Goal: Task Accomplishment & Management: Manage account settings

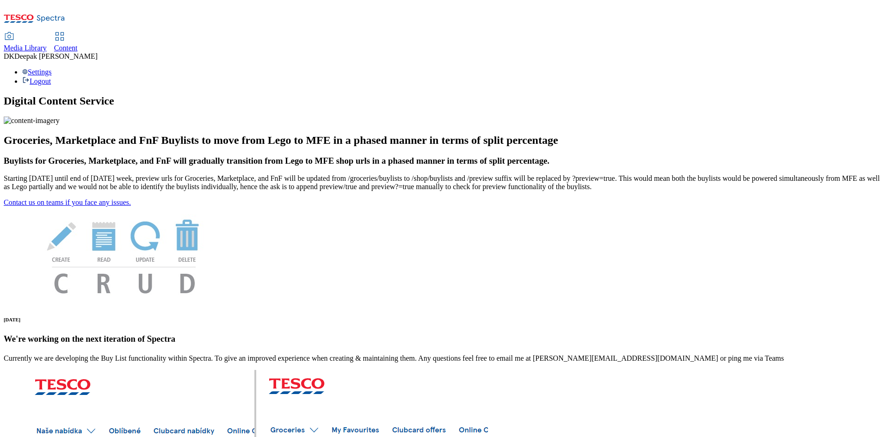
click at [78, 44] on span "Content" at bounding box center [66, 48] width 24 height 8
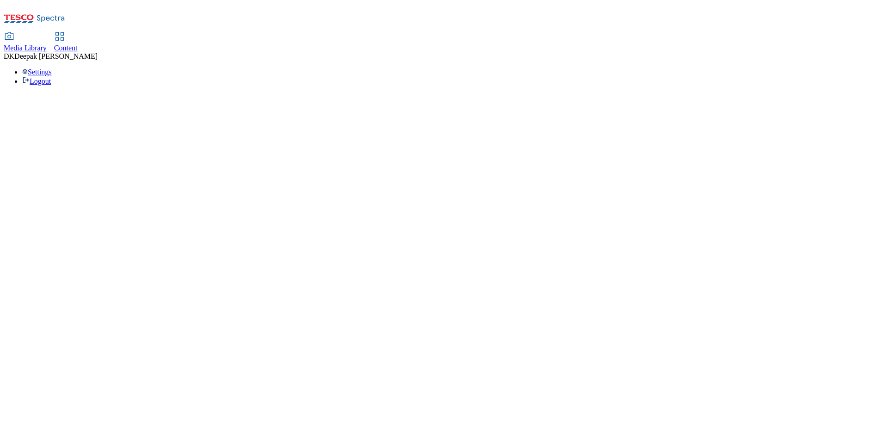
select select "ghs-uk"
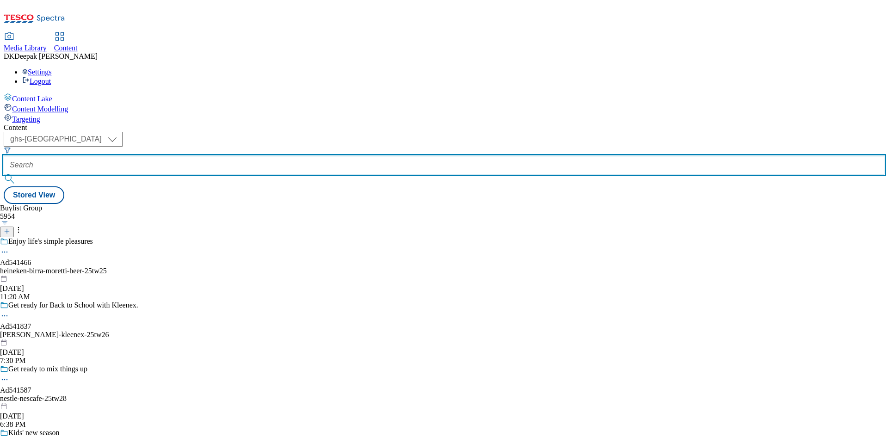
click at [229, 156] on input "text" at bounding box center [444, 165] width 881 height 19
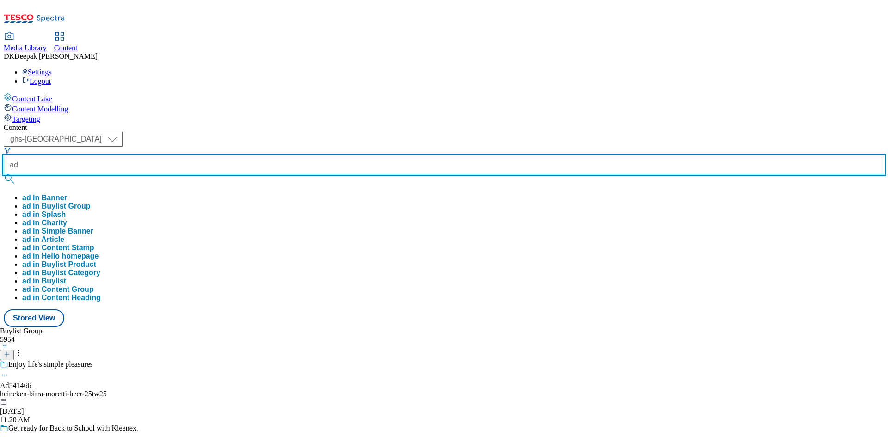
paste input "541466"
type input "ad541466"
click at [4, 174] on button "submit" at bounding box center [10, 178] width 13 height 9
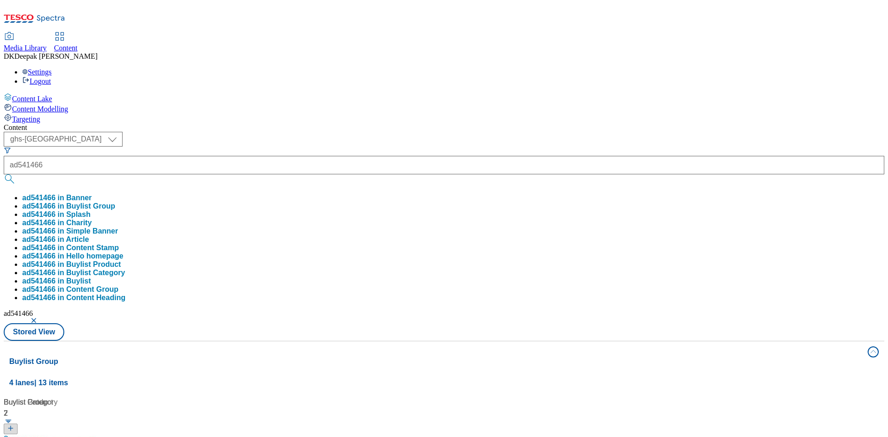
click at [79, 124] on div "Content Lake Content Modelling Targeting" at bounding box center [444, 108] width 881 height 31
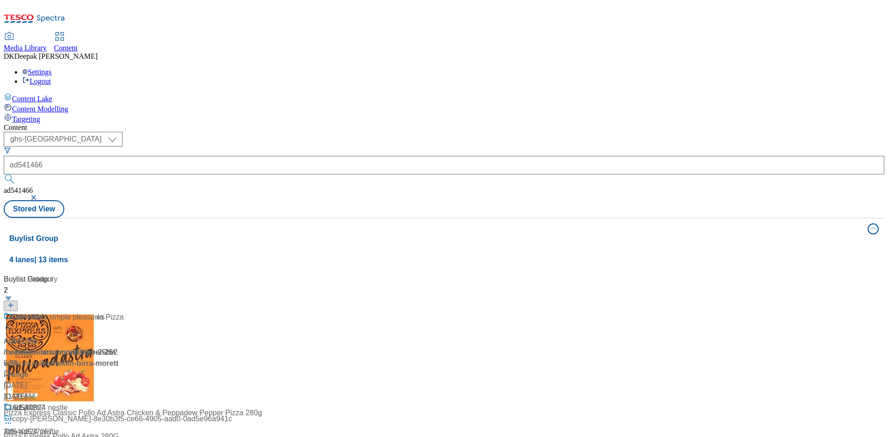
click at [124, 347] on div "/ heineken-birra-moretti-beer-25tw25 / heineken" at bounding box center [64, 358] width 120 height 22
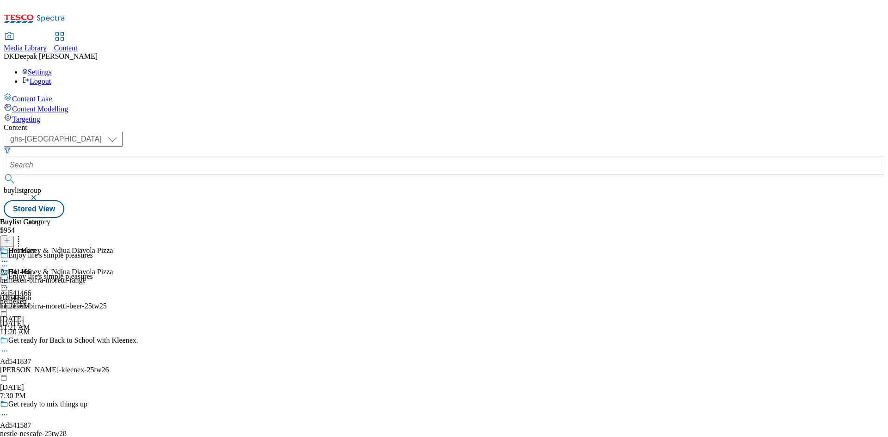
click at [9, 283] on icon at bounding box center [4, 287] width 9 height 9
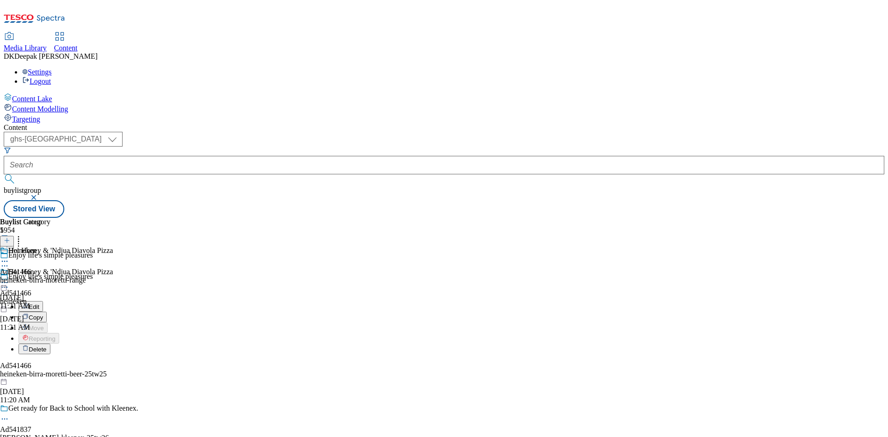
click at [43, 301] on button "Edit" at bounding box center [31, 306] width 25 height 11
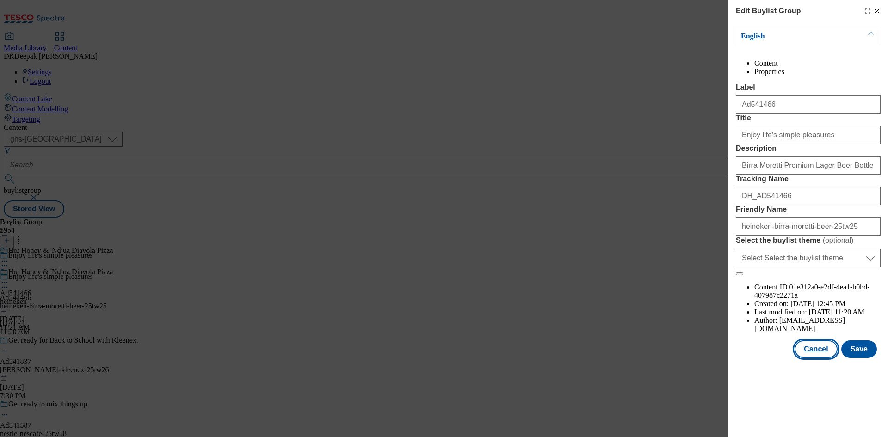
click at [816, 358] on button "Cancel" at bounding box center [816, 349] width 43 height 18
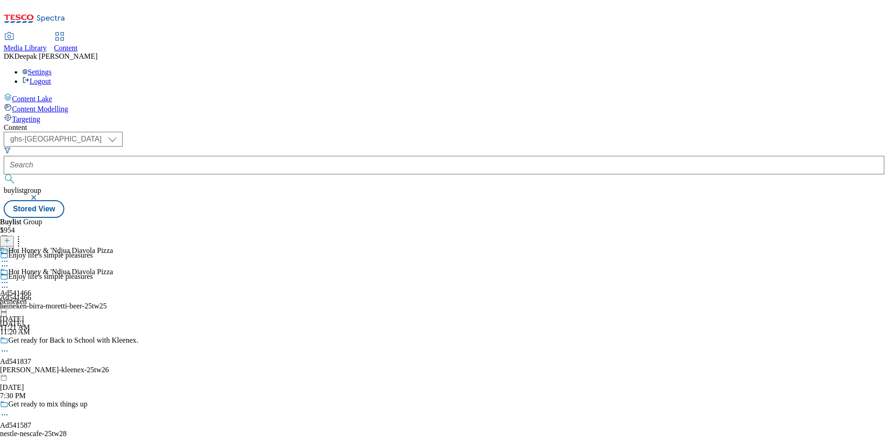
click at [113, 297] on div "heineken" at bounding box center [56, 301] width 113 height 8
click at [113, 268] on div "Hot Honey & 'Ndjua Diavola Pizza Ad541466 heineken Aug 14, 2025 11:21 AM" at bounding box center [56, 300] width 113 height 64
click at [9, 278] on icon at bounding box center [4, 282] width 9 height 9
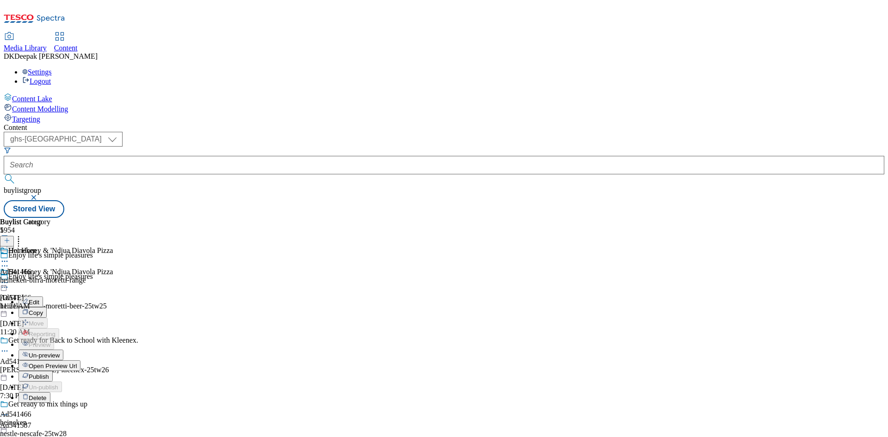
click at [43, 297] on button "Edit" at bounding box center [31, 302] width 25 height 11
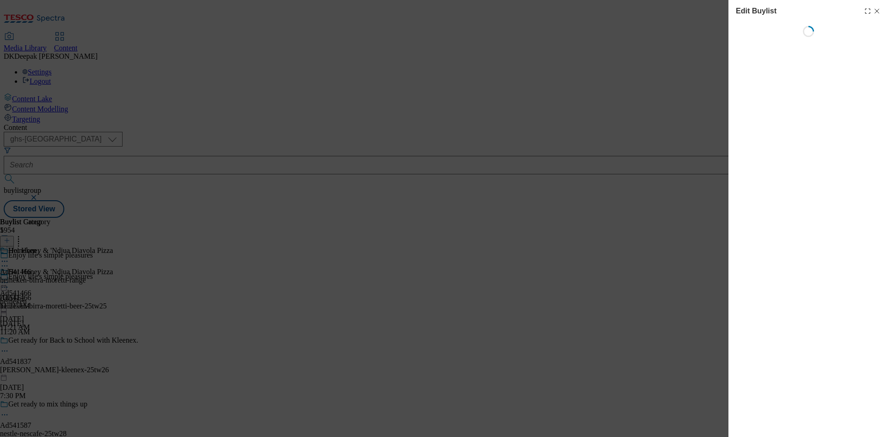
select select "tactical"
select select "supplier funded short term 1-3 weeks"
select select "dunnhumby"
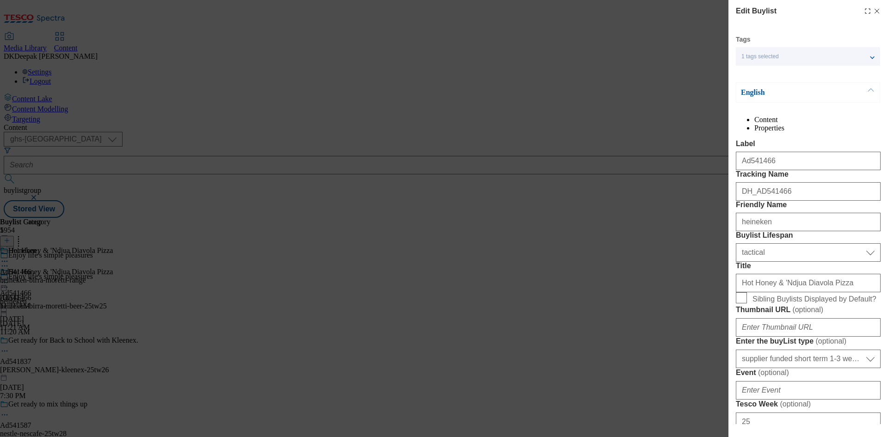
select select "Banner"
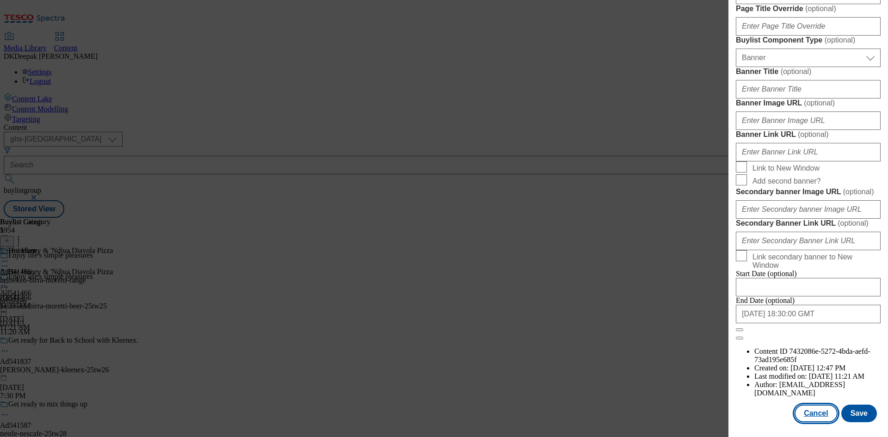
click at [820, 414] on button "Cancel" at bounding box center [816, 414] width 43 height 18
select select "tactical"
select select "supplier funded short term 1-3 weeks"
select select "dunnhumby"
select select "Banner"
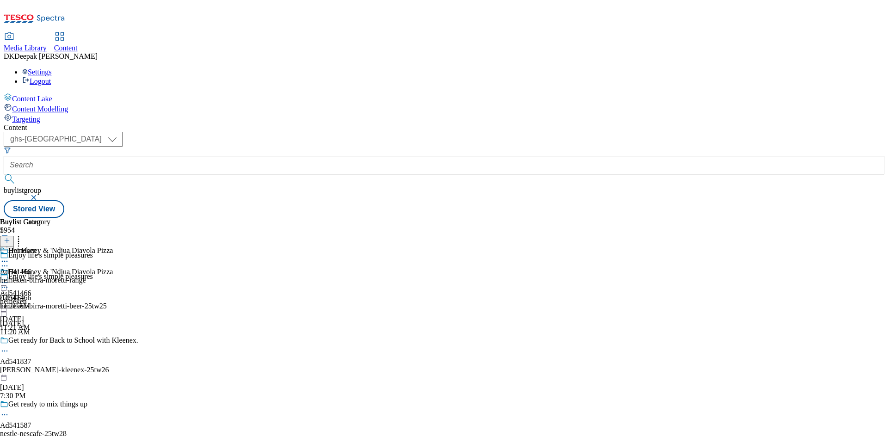
scroll to position [701, 0]
